Goal: Task Accomplishment & Management: Complete application form

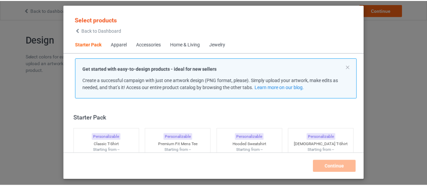
scroll to position [8, 0]
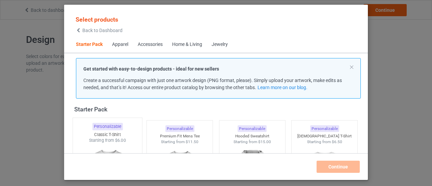
click at [122, 134] on div "Classic T-Shirt" at bounding box center [107, 135] width 69 height 6
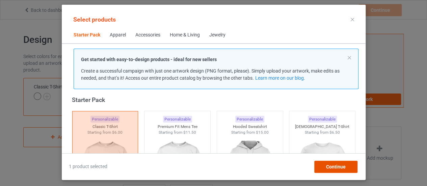
click at [327, 168] on span "Continue" at bounding box center [336, 166] width 20 height 5
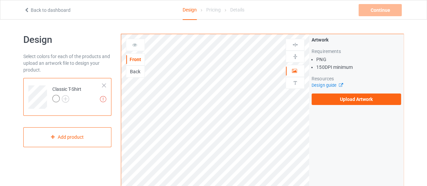
click at [137, 68] on div "Back" at bounding box center [135, 71] width 18 height 7
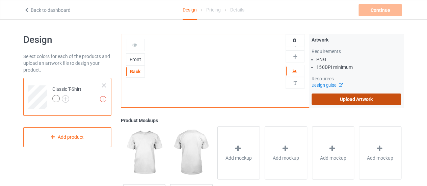
click at [336, 98] on label "Upload Artwork" at bounding box center [356, 99] width 89 height 11
click at [0, 0] on input "Upload Artwork" at bounding box center [0, 0] width 0 height 0
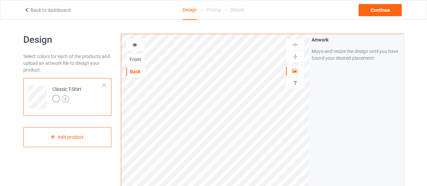
click at [65, 95] on img at bounding box center [65, 98] width 7 height 7
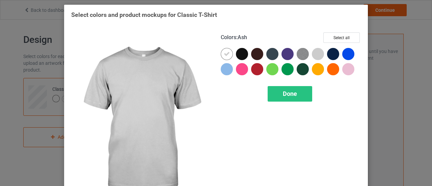
drag, startPoint x: 317, startPoint y: 54, endPoint x: 302, endPoint y: 54, distance: 14.2
click at [316, 54] on div at bounding box center [318, 54] width 12 height 12
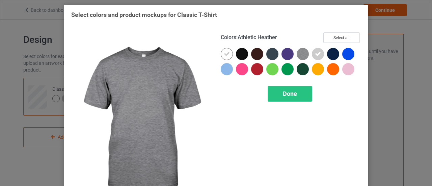
click at [297, 54] on img at bounding box center [303, 54] width 12 height 12
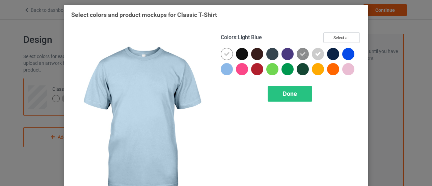
click at [225, 69] on div at bounding box center [227, 69] width 12 height 12
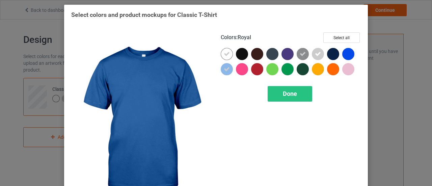
drag, startPoint x: 348, startPoint y: 58, endPoint x: 324, endPoint y: 81, distance: 33.4
click at [348, 59] on div at bounding box center [348, 54] width 12 height 12
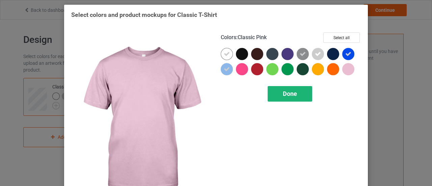
click at [299, 93] on div "Done" at bounding box center [290, 94] width 45 height 16
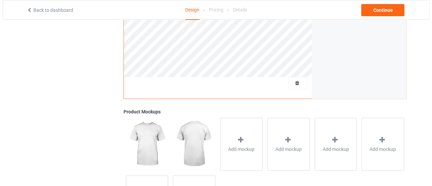
scroll to position [205, 0]
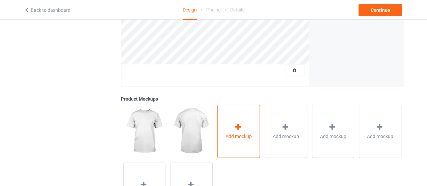
click at [228, 127] on div "Add mockup" at bounding box center [238, 131] width 43 height 53
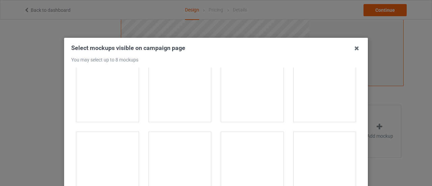
scroll to position [568, 0]
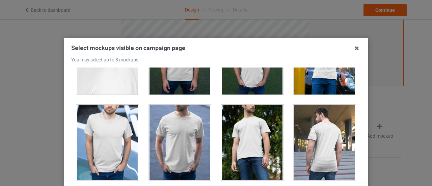
drag, startPoint x: 211, startPoint y: 121, endPoint x: 309, endPoint y: 149, distance: 102.3
click at [309, 149] on div "1 2" at bounding box center [216, 142] width 290 height 149
click at [309, 149] on div at bounding box center [325, 143] width 62 height 76
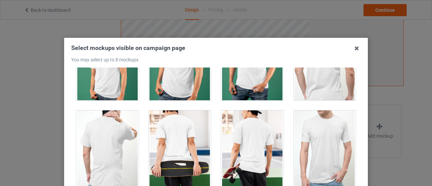
scroll to position [1505, 0]
click at [174, 156] on div at bounding box center [180, 149] width 62 height 76
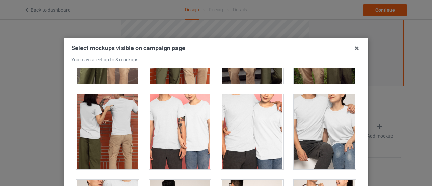
scroll to position [2472, 0]
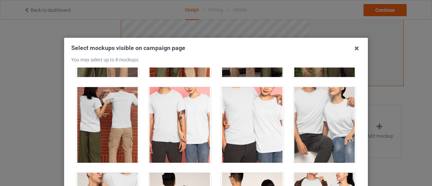
click at [99, 139] on div at bounding box center [107, 125] width 62 height 76
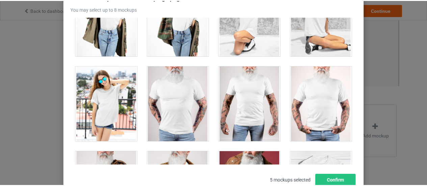
scroll to position [9301, 0]
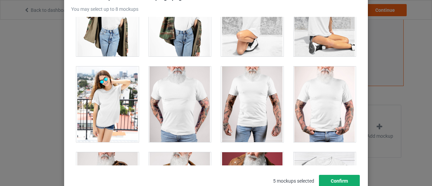
click at [342, 177] on button "Confirm" at bounding box center [339, 181] width 41 height 12
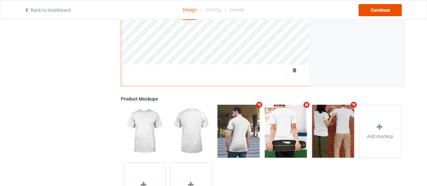
click at [380, 8] on div "Continue" at bounding box center [379, 10] width 43 height 12
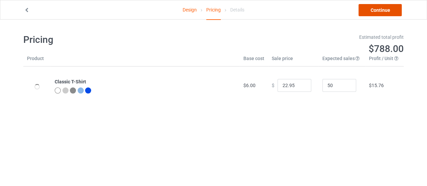
click at [372, 11] on link "Continue" at bounding box center [379, 10] width 43 height 12
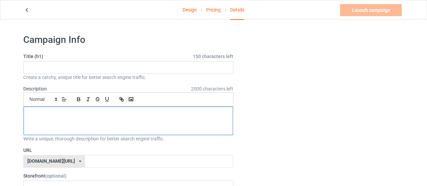
click at [166, 118] on div at bounding box center [128, 121] width 209 height 28
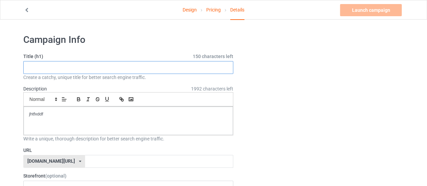
click at [126, 68] on input "text" at bounding box center [128, 67] width 210 height 13
type input "jhfxdf"
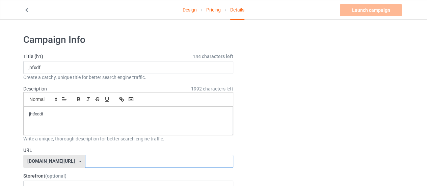
click at [139, 163] on input "text" at bounding box center [159, 161] width 148 height 13
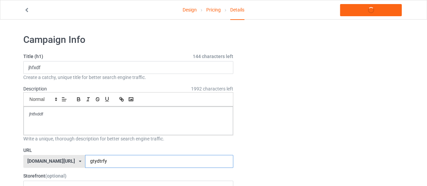
type input "gtydtrfy"
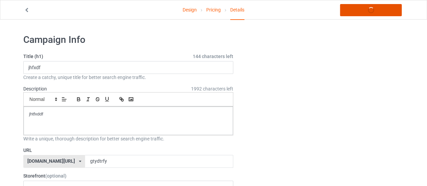
click at [369, 11] on link "Launch campaign" at bounding box center [371, 10] width 62 height 12
